Goal: Task Accomplishment & Management: Use online tool/utility

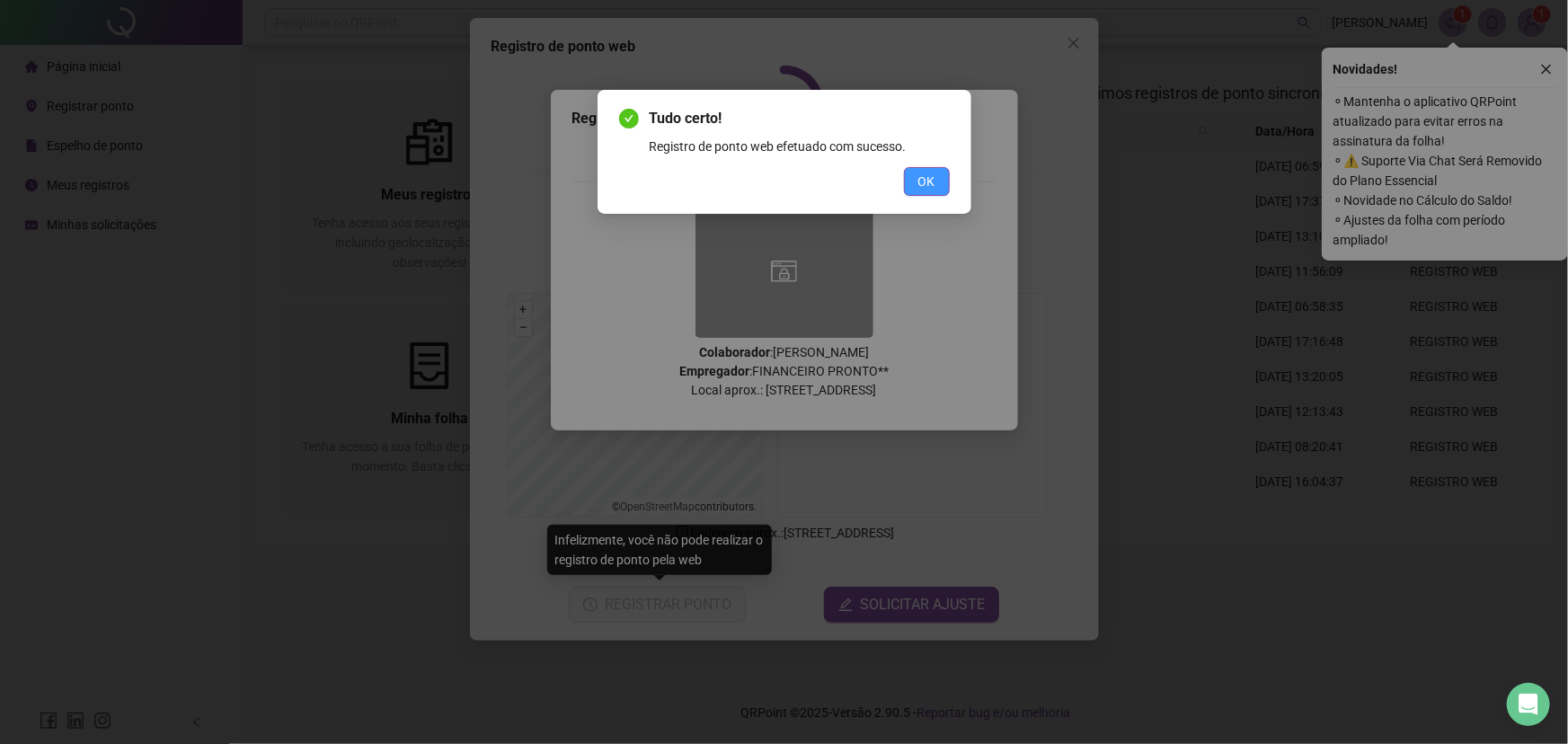
click at [928, 174] on span "OK" at bounding box center [927, 181] width 17 height 20
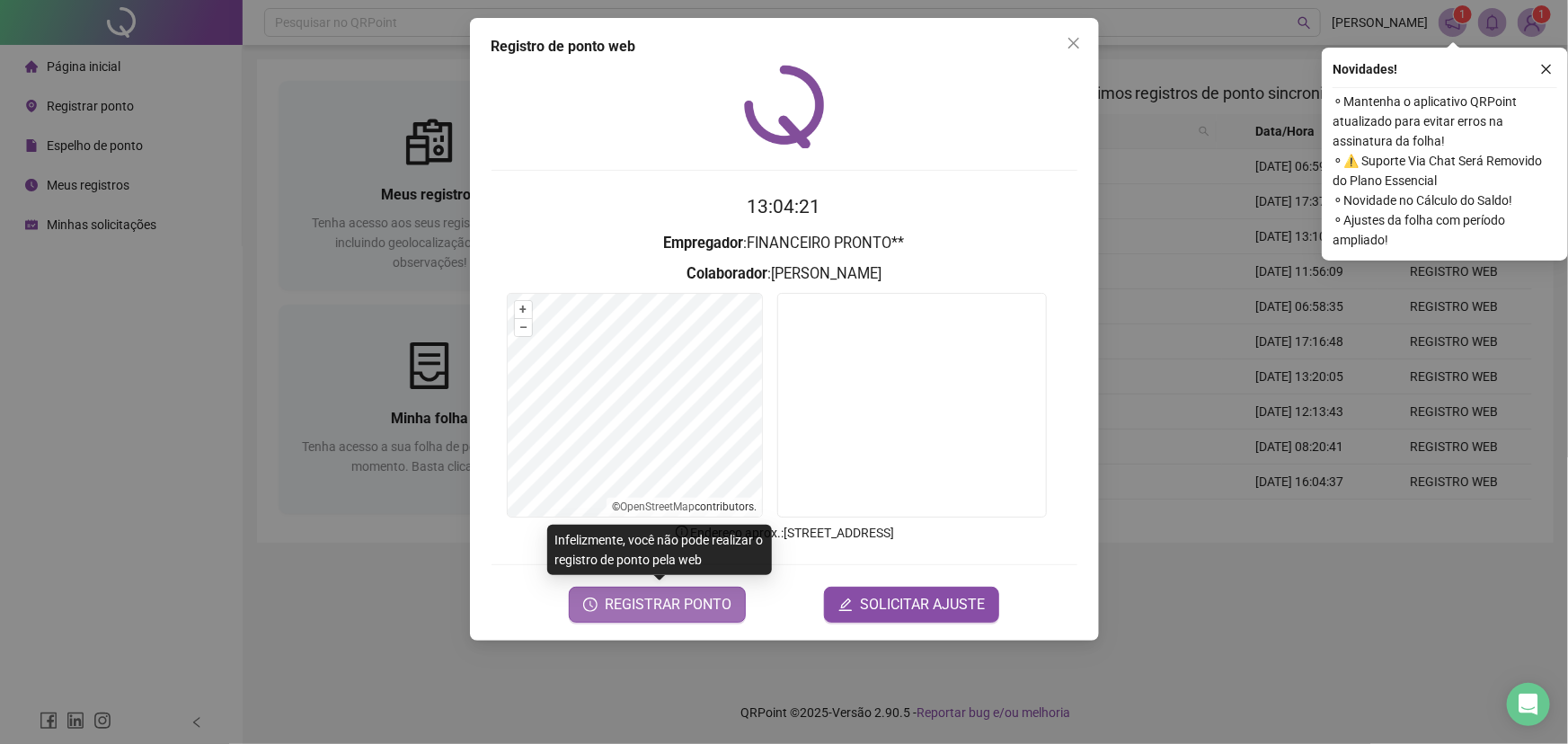
click at [664, 621] on button "REGISTRAR PONTO" at bounding box center [657, 604] width 177 height 36
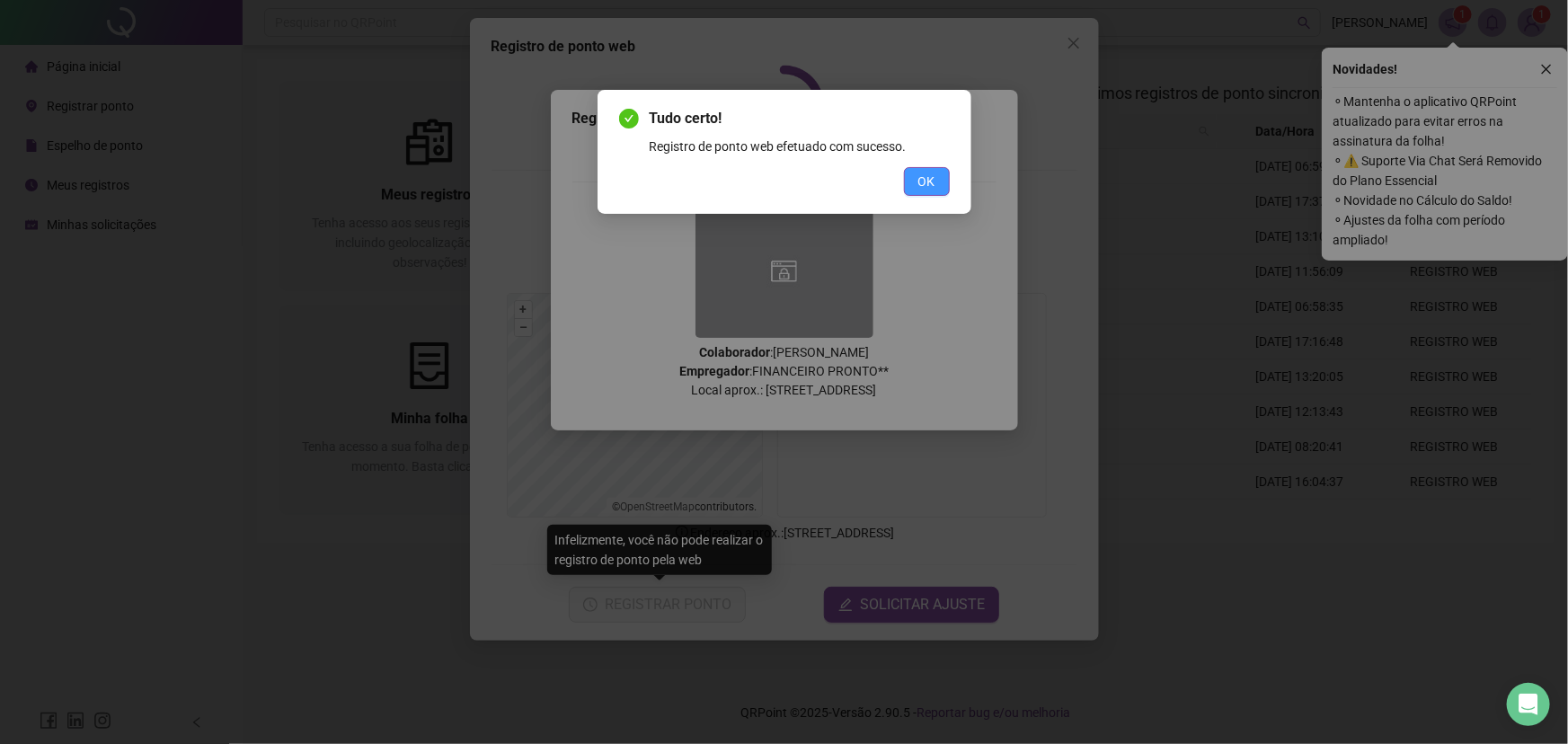
click at [919, 173] on span "OK" at bounding box center [927, 181] width 17 height 20
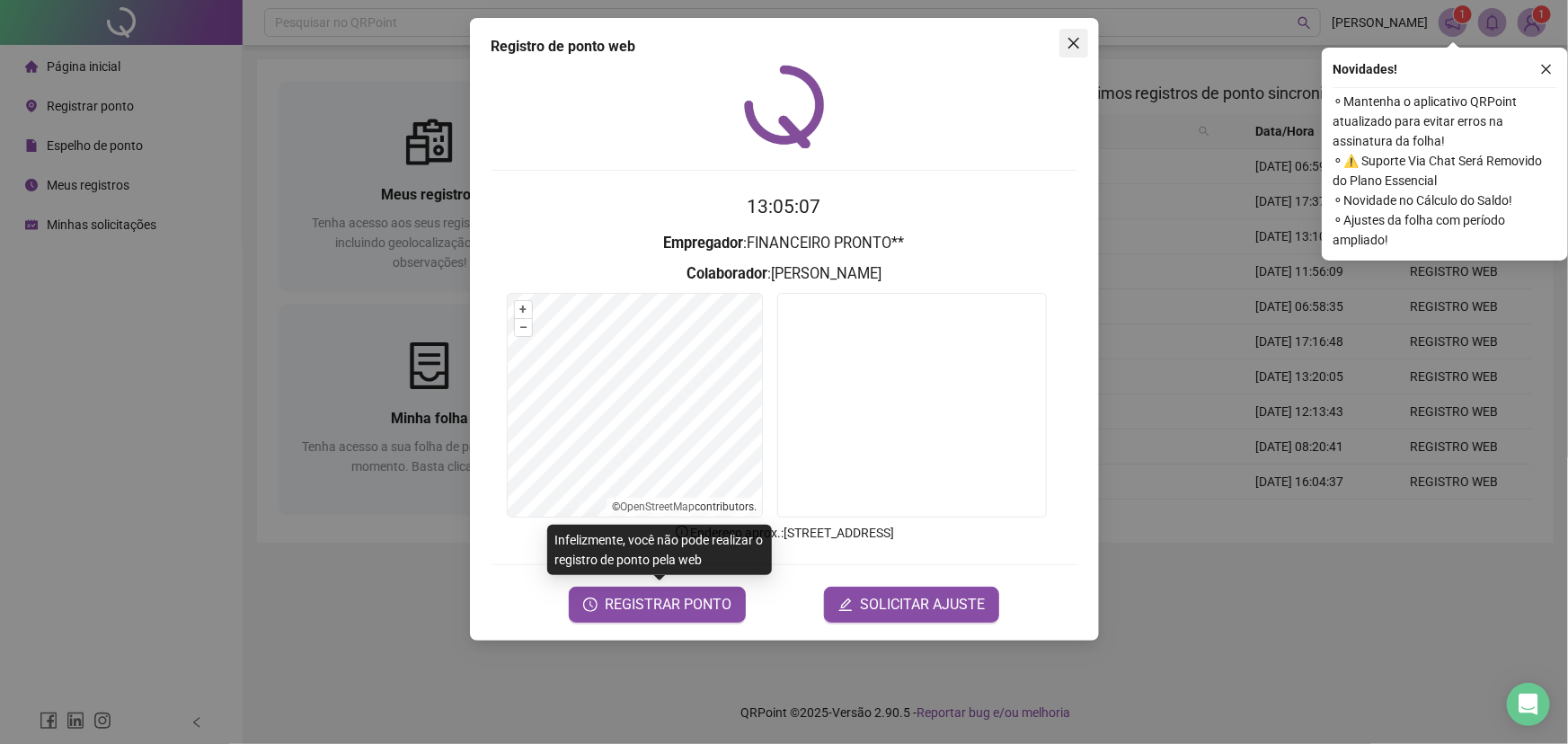
click at [1084, 36] on span "Close" at bounding box center [1074, 43] width 29 height 15
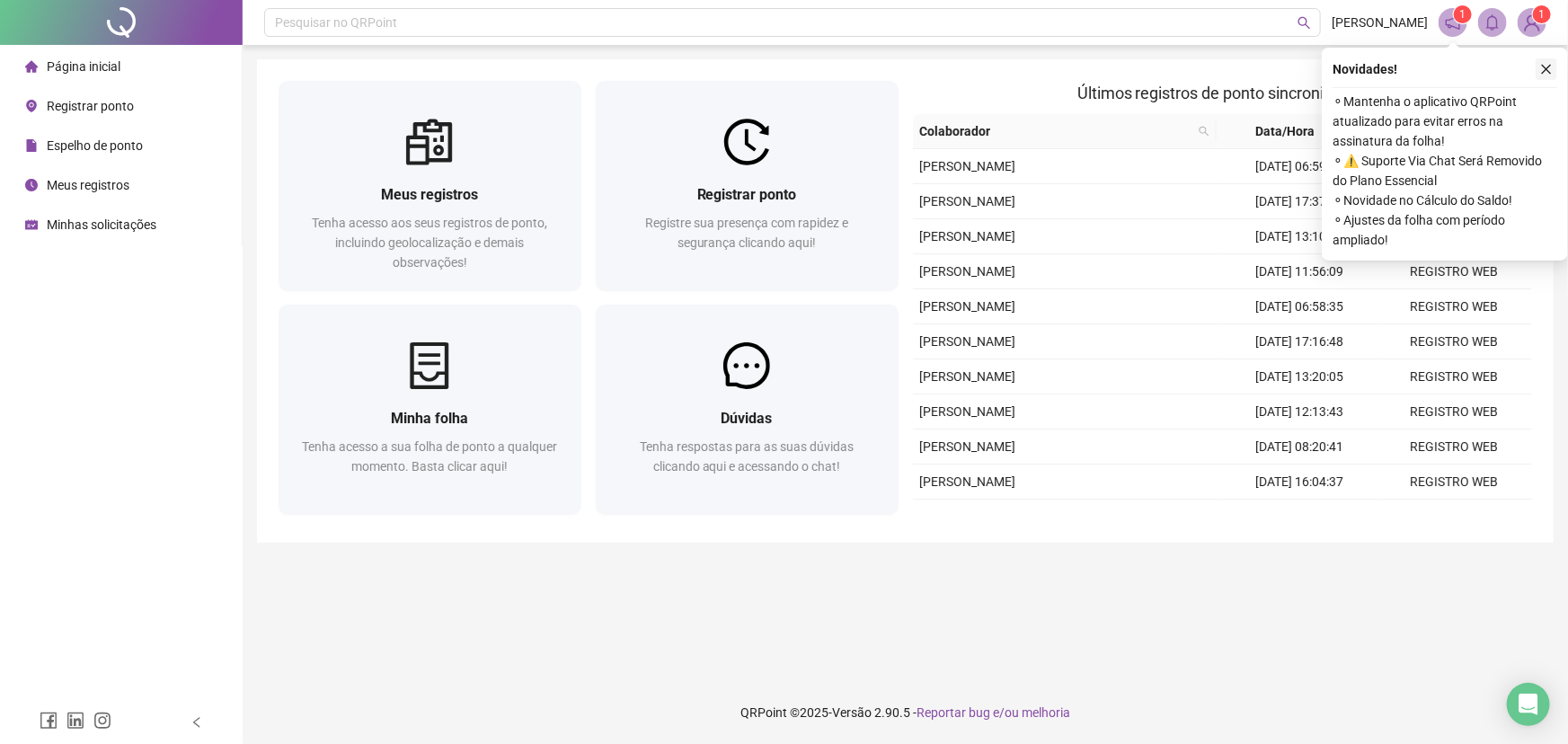
click at [1552, 74] on icon "close" at bounding box center [1546, 69] width 13 height 13
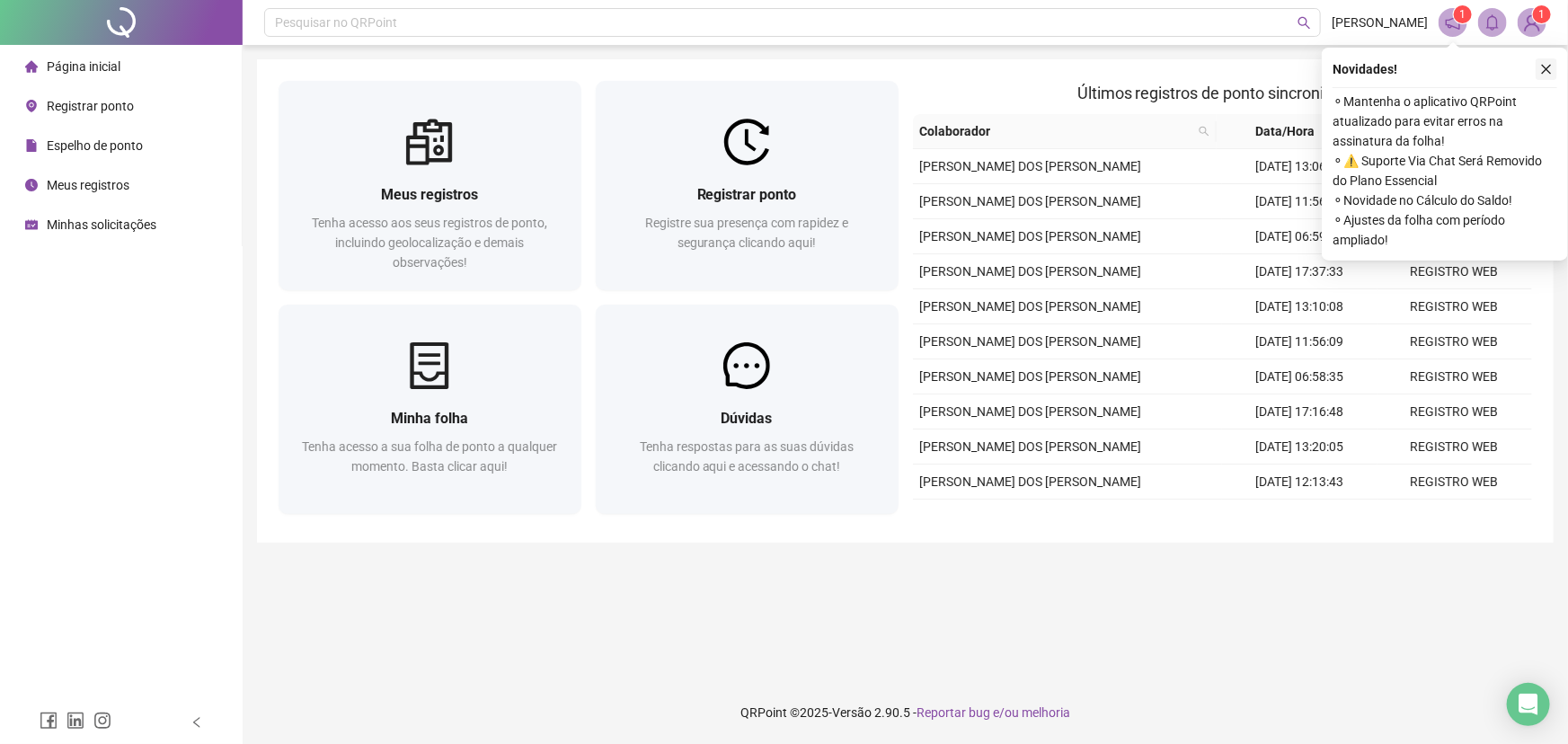
click at [1548, 69] on icon "close" at bounding box center [1546, 69] width 13 height 13
